Goal: Task Accomplishment & Management: Manage account settings

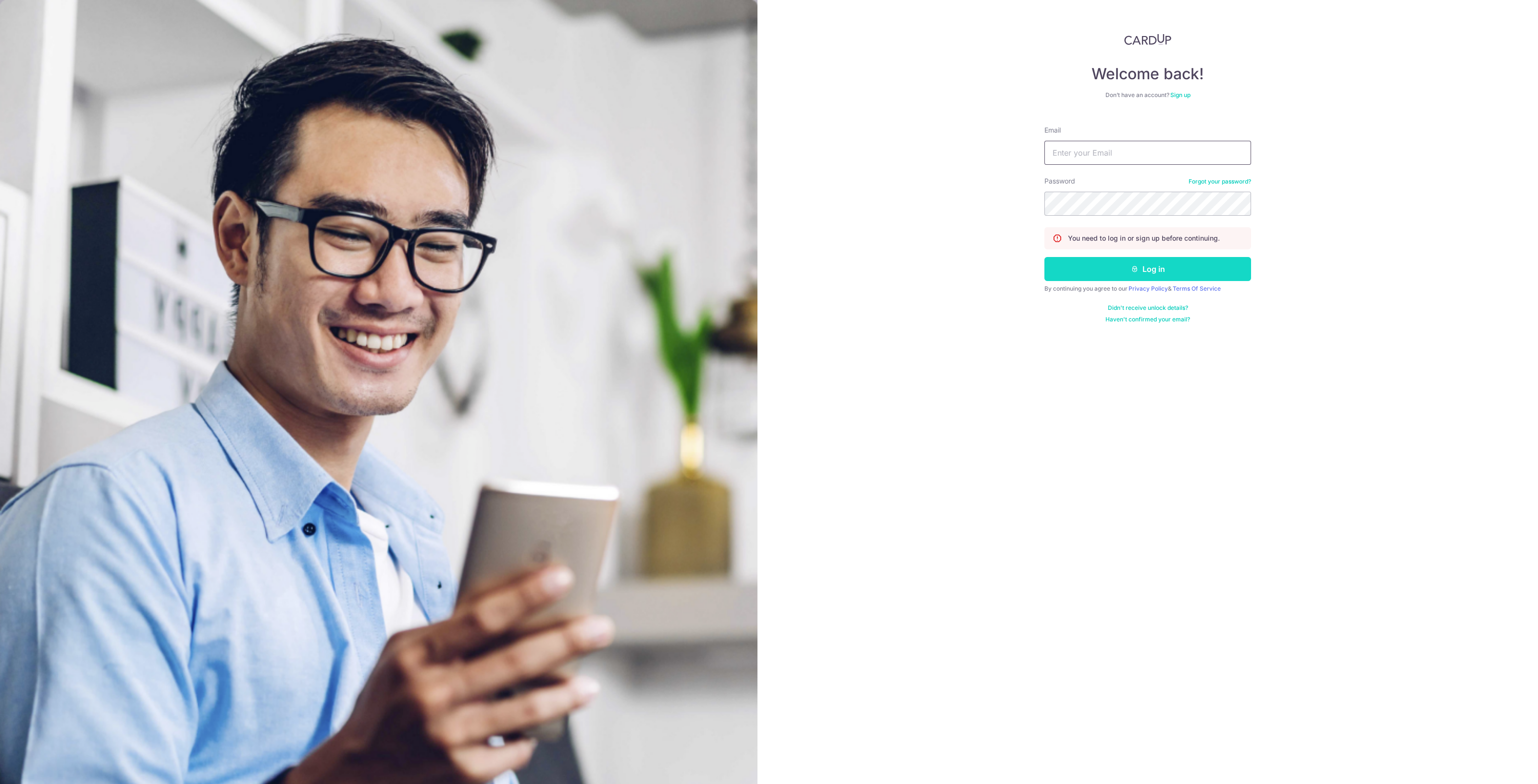
type input "[EMAIL_ADDRESS][DOMAIN_NAME]"
click at [1173, 270] on button "Log in" at bounding box center [1148, 269] width 207 height 24
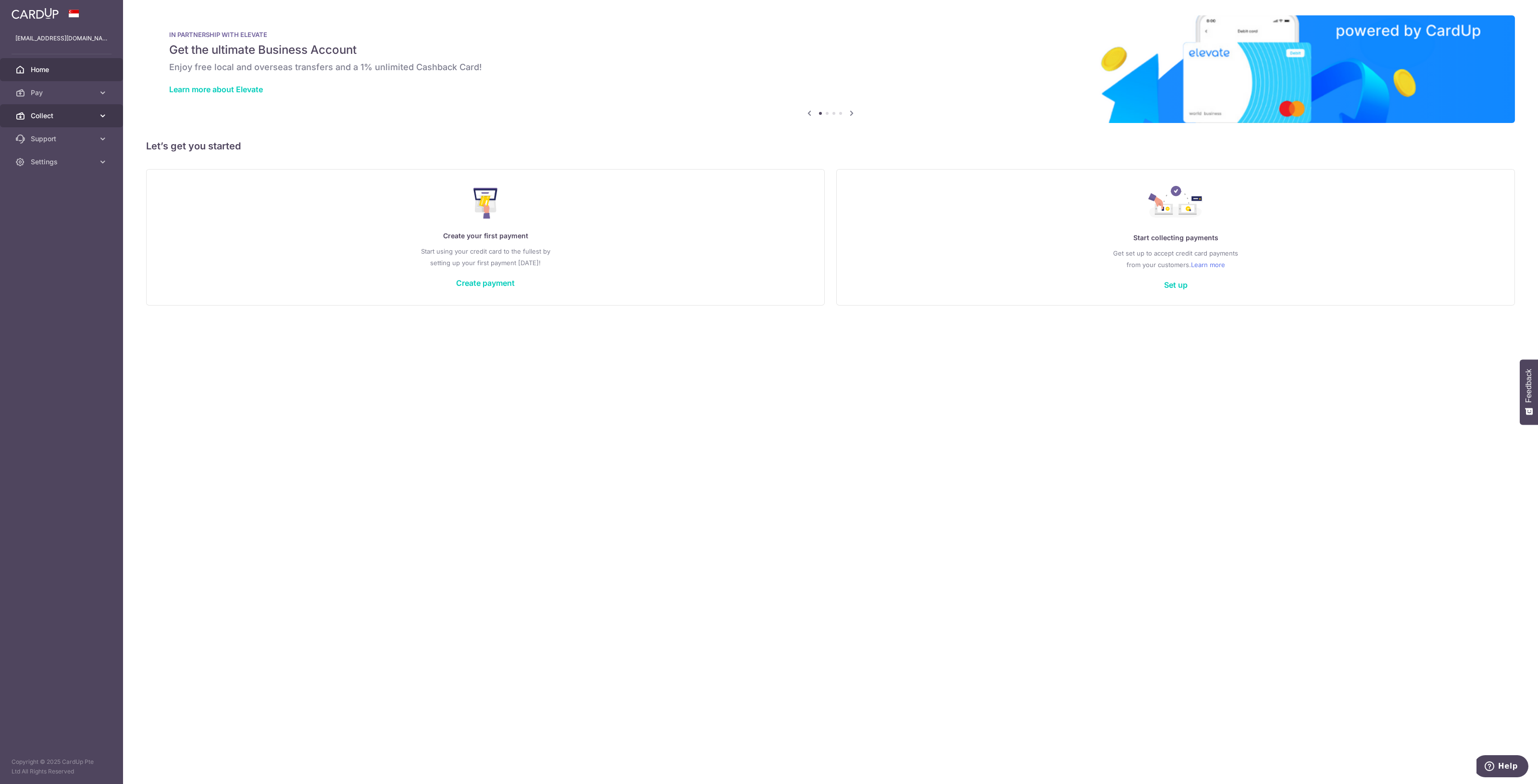
click at [53, 116] on span "Collect" at bounding box center [63, 116] width 64 height 10
click at [60, 144] on link "Dashboard" at bounding box center [62, 138] width 123 height 23
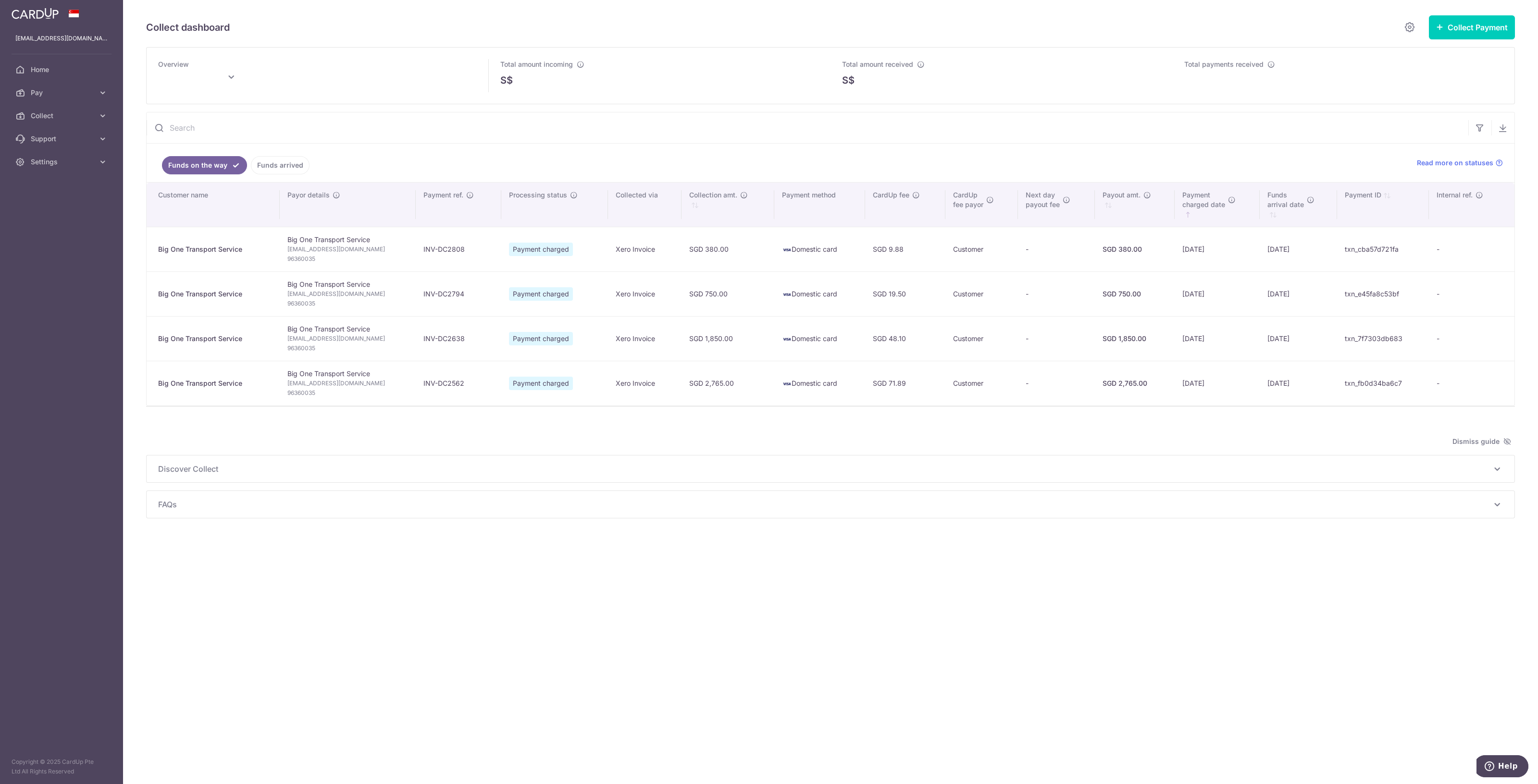
type input "[DATE]"
click at [1144, 546] on div "Collect dashboard Collect Payment Create request to collect payments Custom Pay…" at bounding box center [830, 392] width 1415 height 784
drag, startPoint x: 480, startPoint y: 545, endPoint x: 464, endPoint y: 526, distance: 24.8
click at [476, 544] on div "Collect dashboard Collect Payment Create request to collect payments Custom Pay…" at bounding box center [830, 392] width 1415 height 784
